Goal: Information Seeking & Learning: Learn about a topic

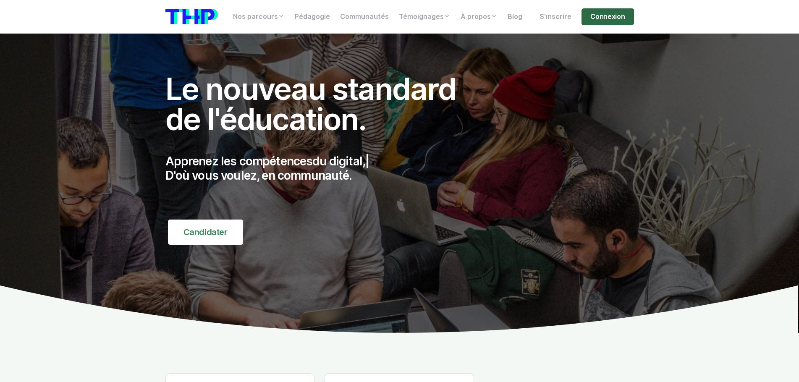
click at [606, 16] on link "Connexion" at bounding box center [608, 16] width 52 height 17
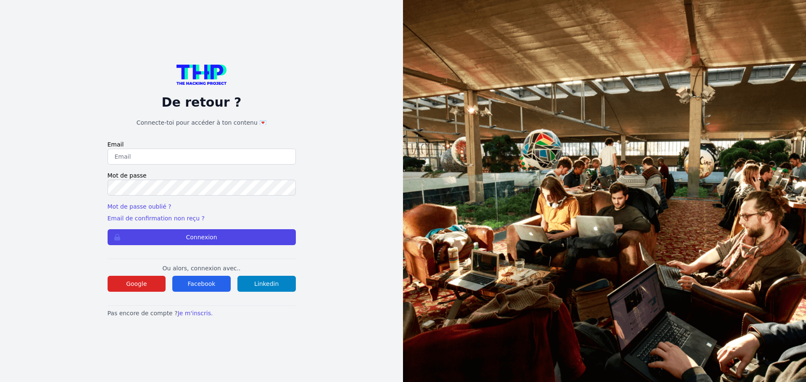
click at [234, 154] on input "email" at bounding box center [202, 157] width 188 height 16
type input "lucas.mrda@outlook.fr"
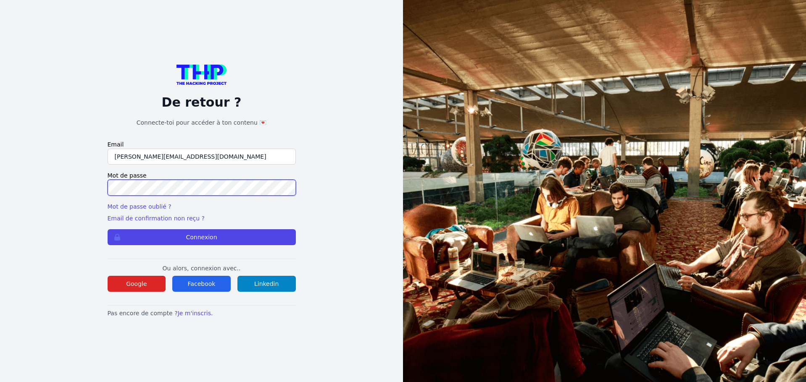
click at [108, 229] on button "Connexion" at bounding box center [202, 237] width 188 height 16
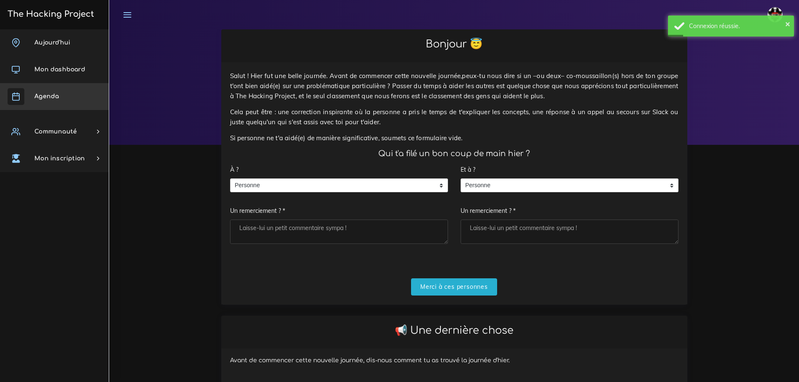
click at [71, 94] on link "Agenda" at bounding box center [54, 96] width 109 height 27
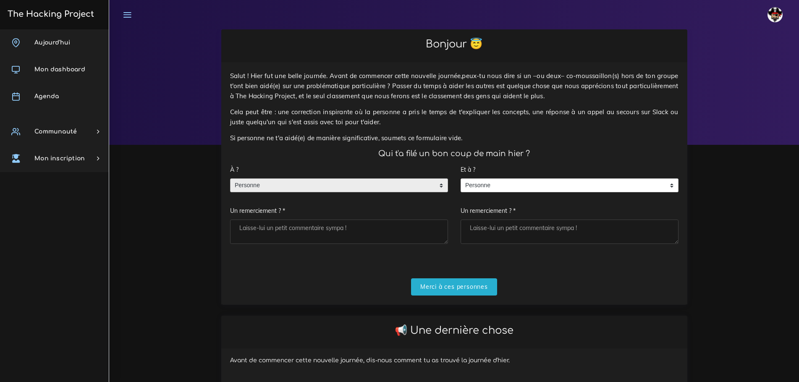
click at [412, 179] on span "Personne" at bounding box center [333, 185] width 205 height 13
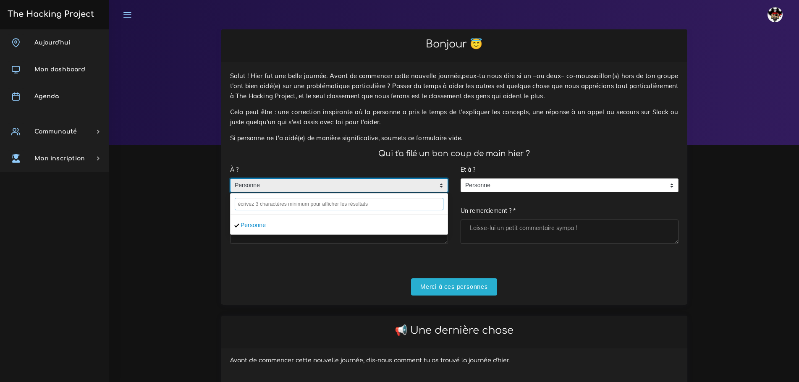
click at [253, 198] on input "text" at bounding box center [339, 204] width 209 height 13
click at [257, 218] on li "Personne" at bounding box center [339, 224] width 217 height 13
click at [452, 279] on input "Merci à ces personnes" at bounding box center [454, 287] width 86 height 17
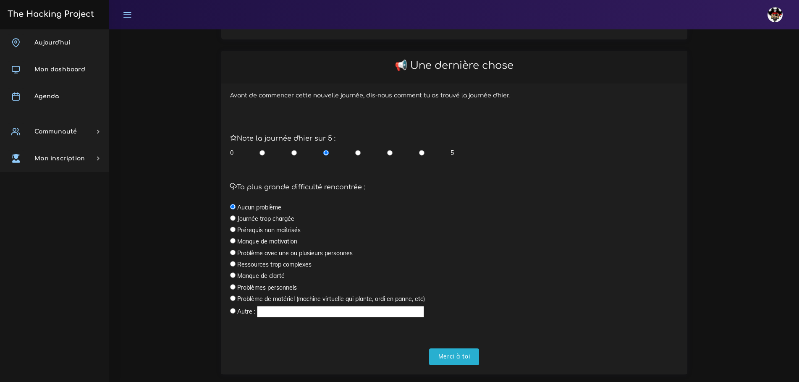
scroll to position [169, 0]
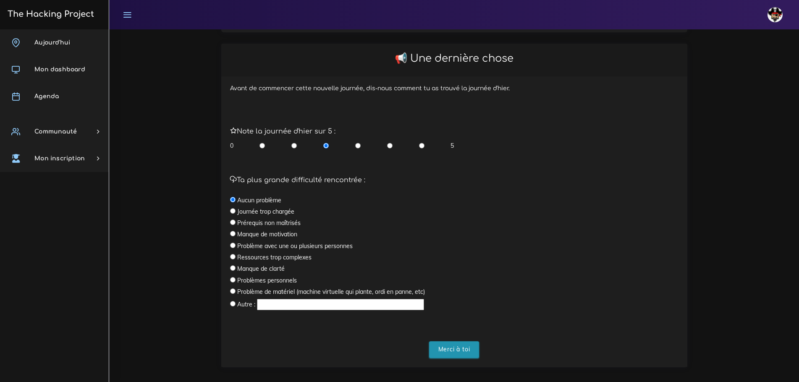
click at [453, 342] on input "Merci à toi" at bounding box center [454, 350] width 50 height 17
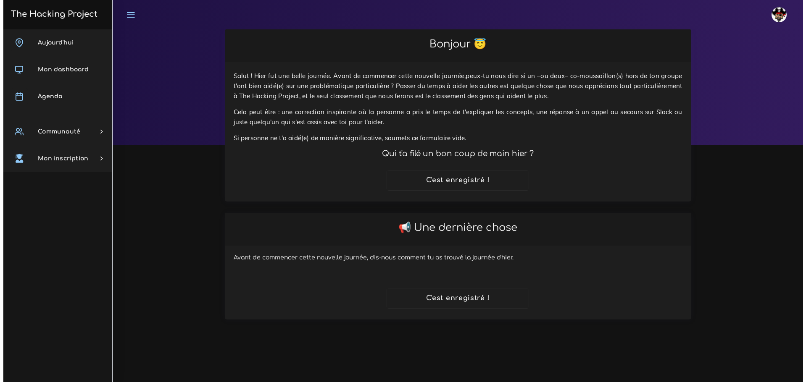
scroll to position [0, 0]
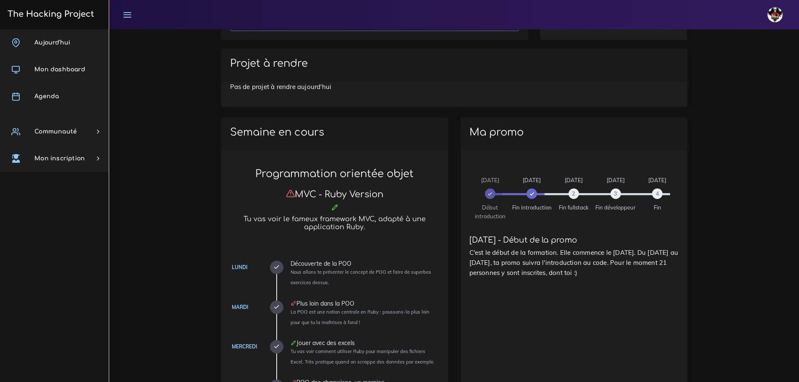
scroll to position [378, 0]
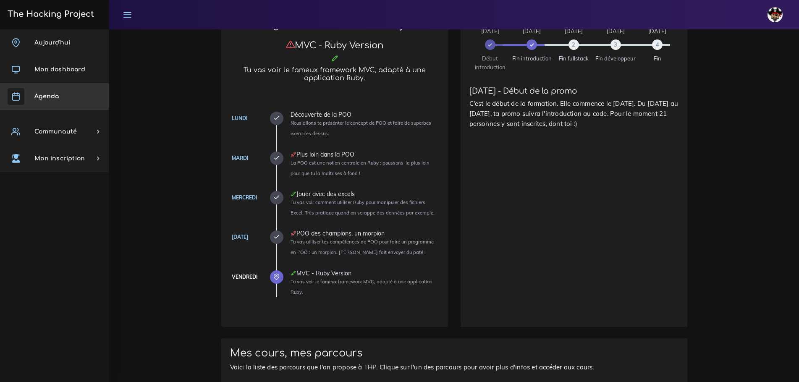
click at [65, 94] on link "Agenda" at bounding box center [54, 96] width 109 height 27
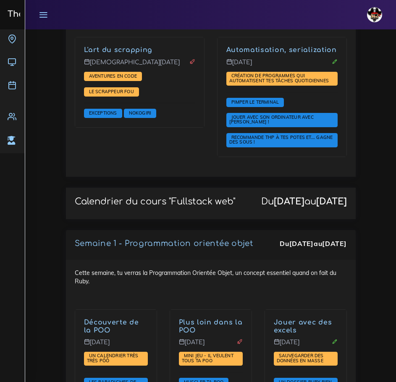
scroll to position [1596, 0]
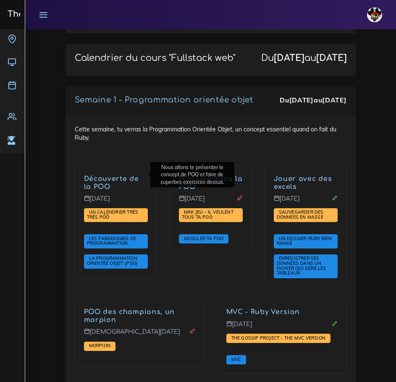
click at [217, 276] on div "Plus loin dans la POO Mardi 23 sept. Mini jeu - il veulent tous ta POO Muscler …" at bounding box center [210, 233] width 95 height 134
click at [234, 257] on div "Plus loin dans la POO Mardi 23 sept. Mini jeu - il veulent tous ta POO Muscler …" at bounding box center [210, 233] width 95 height 134
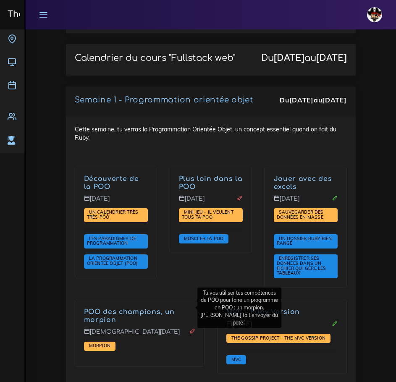
click at [353, 299] on div "MVC - Ruby Version Vendredi 26 sept. The Gossip Project - The MVC version MVC" at bounding box center [282, 342] width 142 height 86
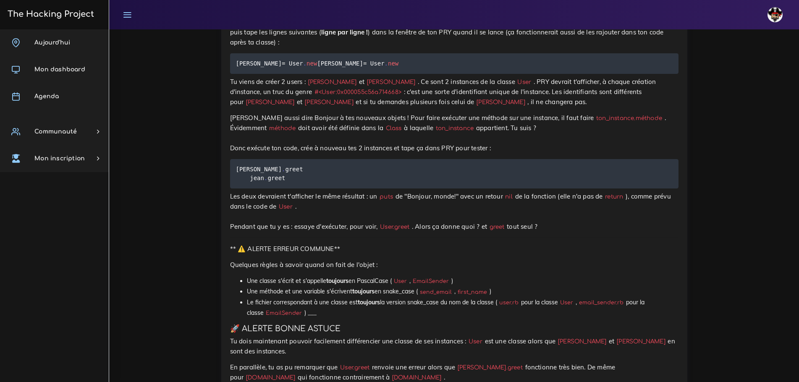
scroll to position [6050, 0]
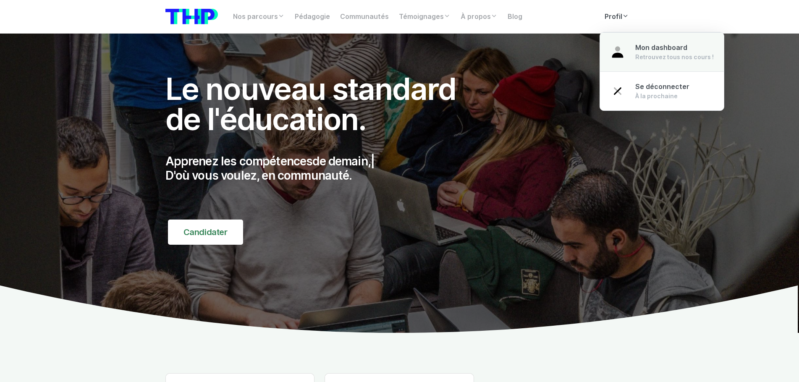
click at [640, 45] on span "Mon dashboard" at bounding box center [662, 48] width 52 height 8
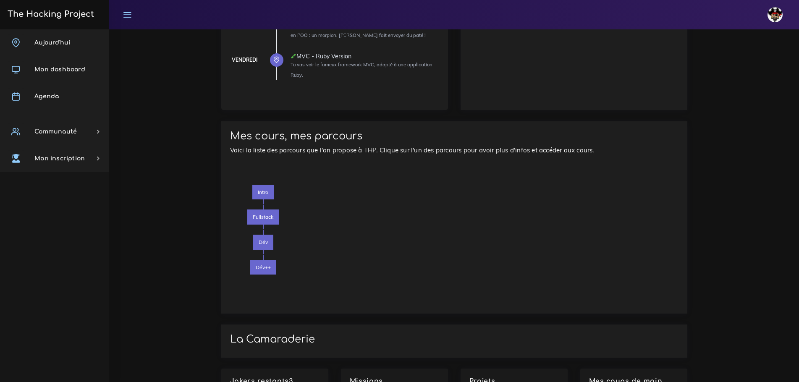
scroll to position [594, 0]
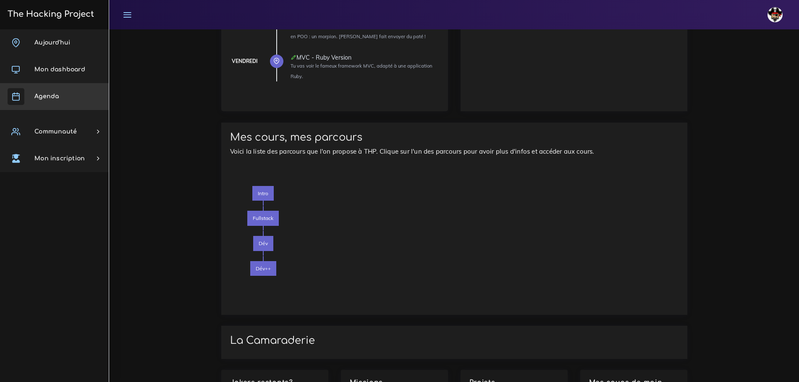
click at [70, 95] on link "Agenda" at bounding box center [54, 96] width 109 height 27
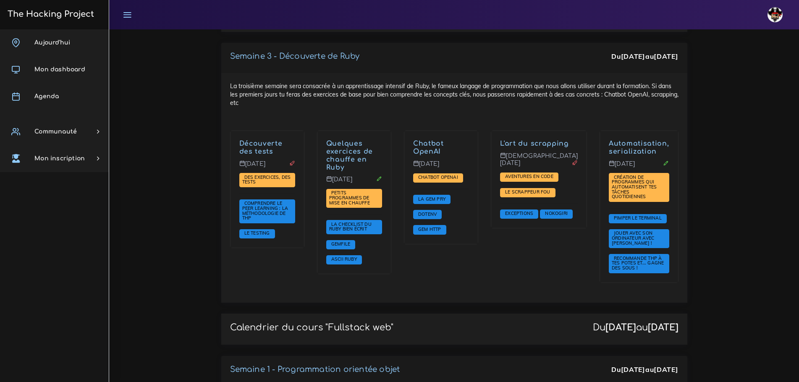
scroll to position [840, 0]
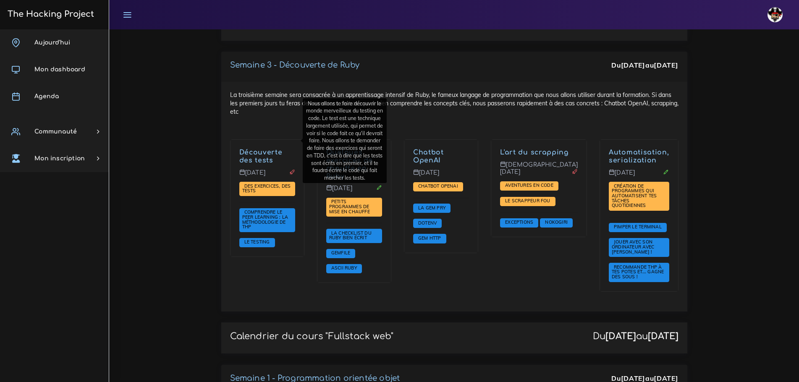
click at [251, 149] on link "Découverte des tests" at bounding box center [260, 157] width 43 height 16
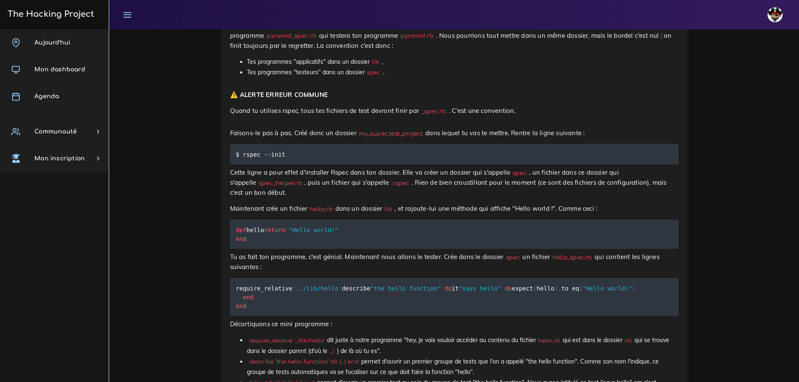
scroll to position [3434, 0]
